Goal: Task Accomplishment & Management: Manage account settings

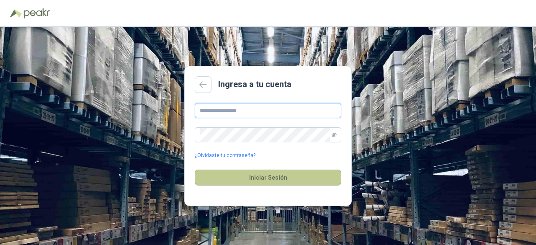
type input "**********"
click at [261, 176] on button "Iniciar Sesión" at bounding box center [268, 178] width 147 height 16
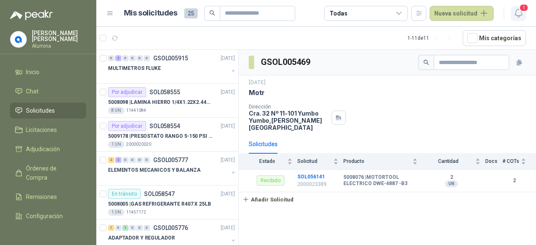
click at [523, 17] on icon "button" at bounding box center [519, 13] width 10 height 10
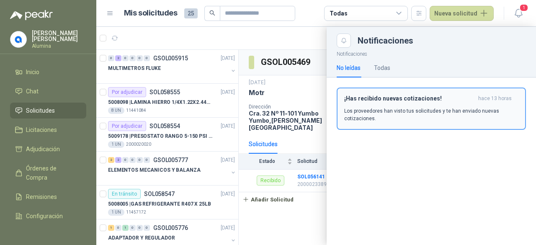
click at [393, 109] on p "Los proveedores han visto tus solicitudes y te han enviado nuevas cotizaciones." at bounding box center [431, 114] width 174 height 15
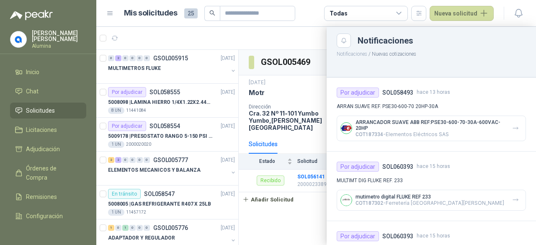
click at [225, 74] on div at bounding box center [316, 136] width 440 height 218
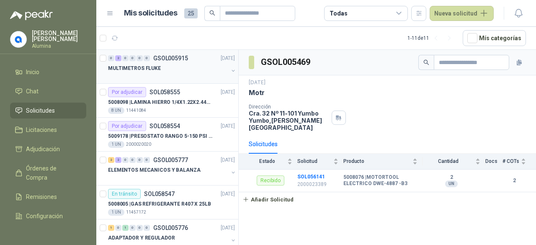
click at [230, 70] on button "button" at bounding box center [233, 70] width 7 height 7
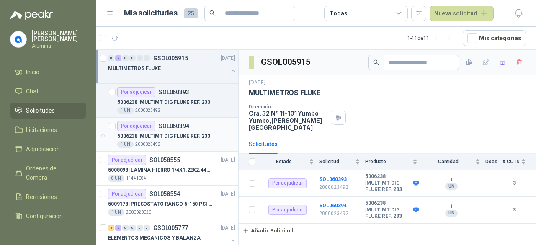
click at [184, 132] on p "5006238 | MULTIMT DIG FLUKE REF. 233" at bounding box center [163, 136] width 93 height 8
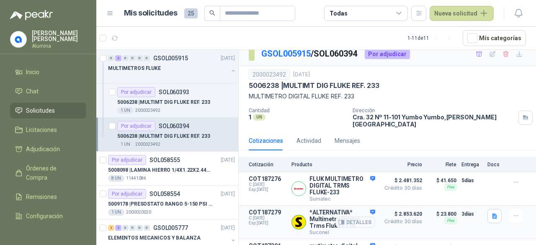
scroll to position [20, 0]
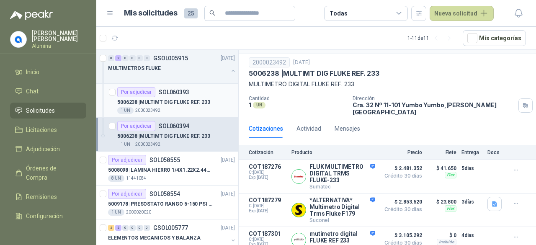
click at [193, 96] on div "Por adjudicar SOL060393" at bounding box center [176, 92] width 118 height 10
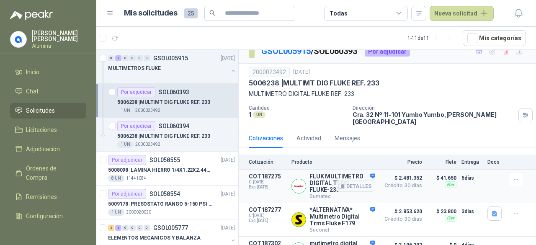
scroll to position [20, 0]
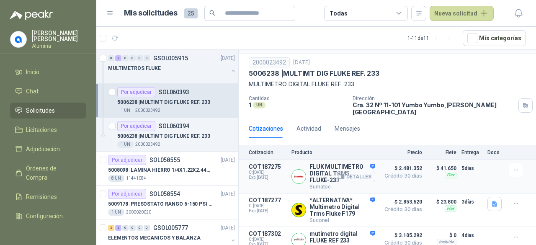
click at [361, 171] on button "Detalles" at bounding box center [355, 176] width 39 height 11
click at [367, 163] on div "Detalles" at bounding box center [355, 176] width 39 height 26
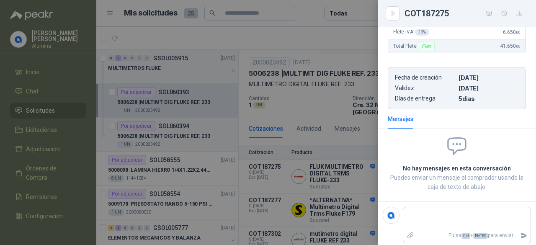
scroll to position [211, 0]
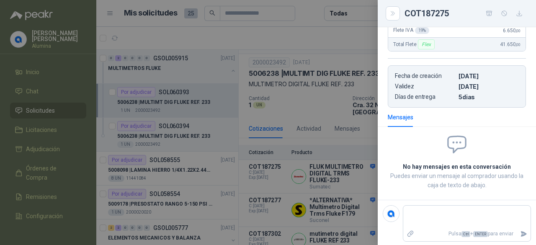
click at [321, 163] on div at bounding box center [268, 122] width 536 height 245
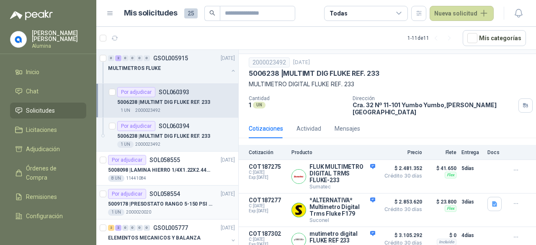
click at [180, 197] on div "Por adjudicar SOL058554 [DATE]" at bounding box center [171, 194] width 127 height 10
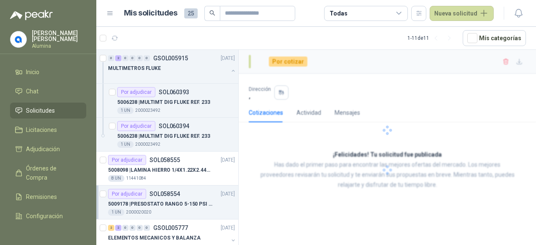
click at [180, 197] on div "Por adjudicar SOL058554 [DATE]" at bounding box center [171, 194] width 127 height 10
